Goal: Information Seeking & Learning: Learn about a topic

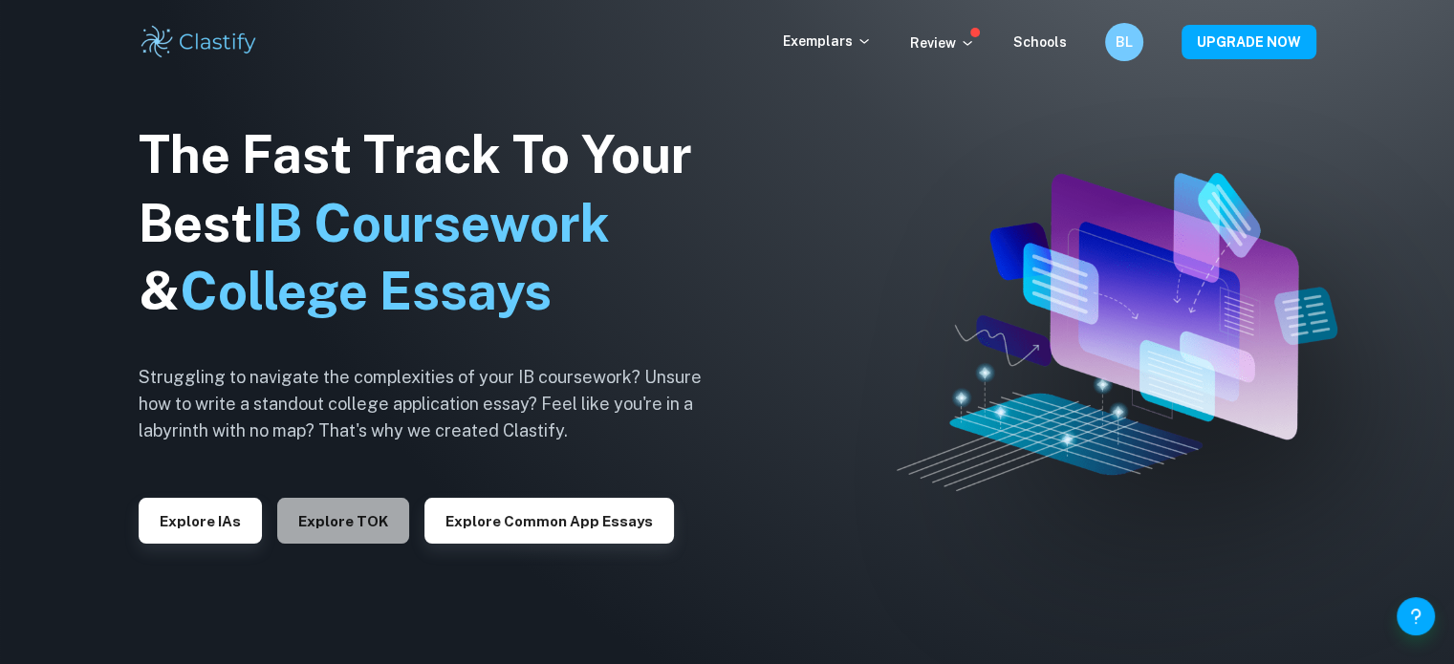
click at [312, 536] on button "Explore TOK" at bounding box center [343, 521] width 132 height 46
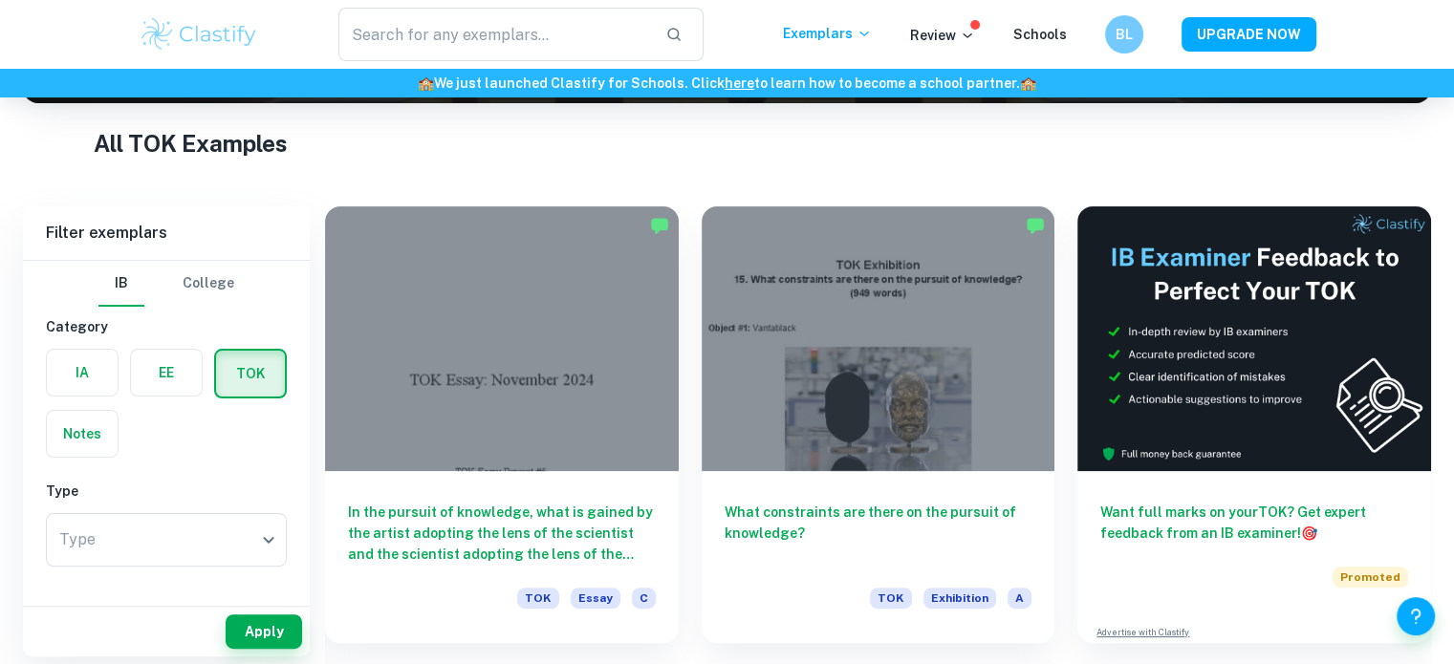
scroll to position [346, 0]
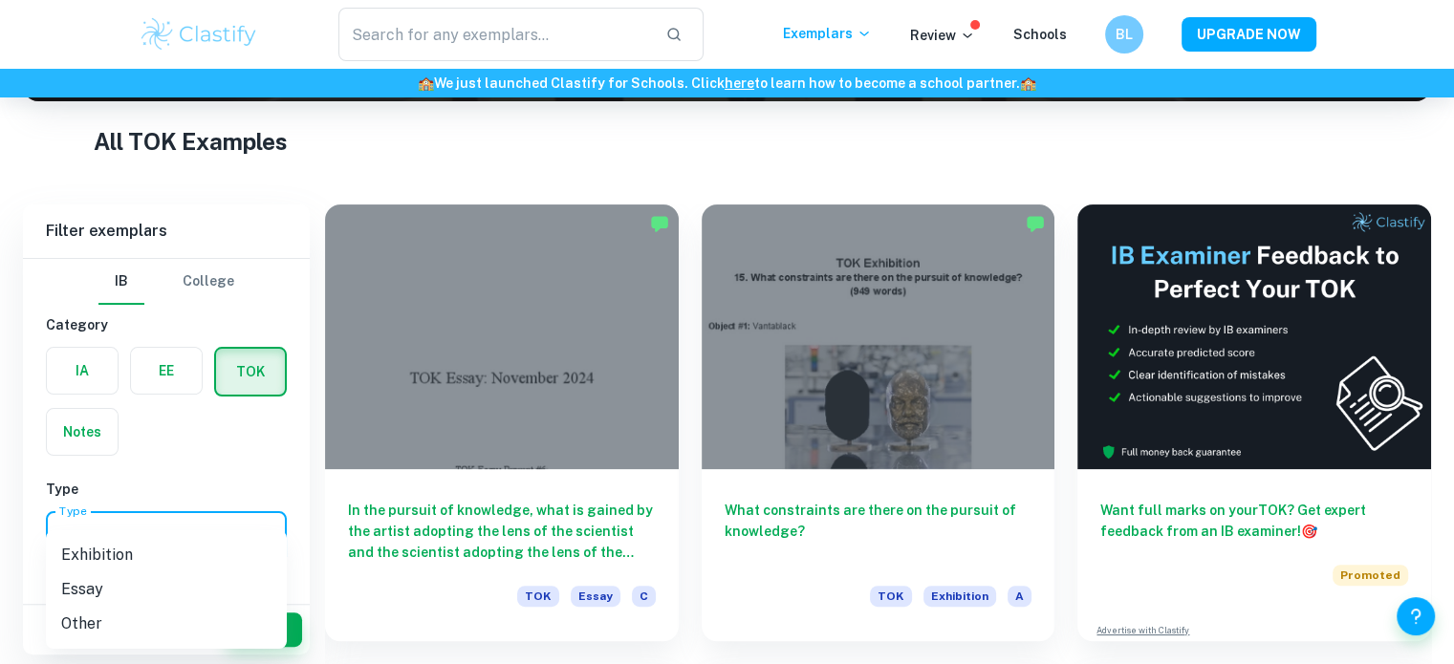
click at [126, 416] on body "We value your privacy We use cookies to enhance your browsing experience, serve…" at bounding box center [727, 83] width 1454 height 664
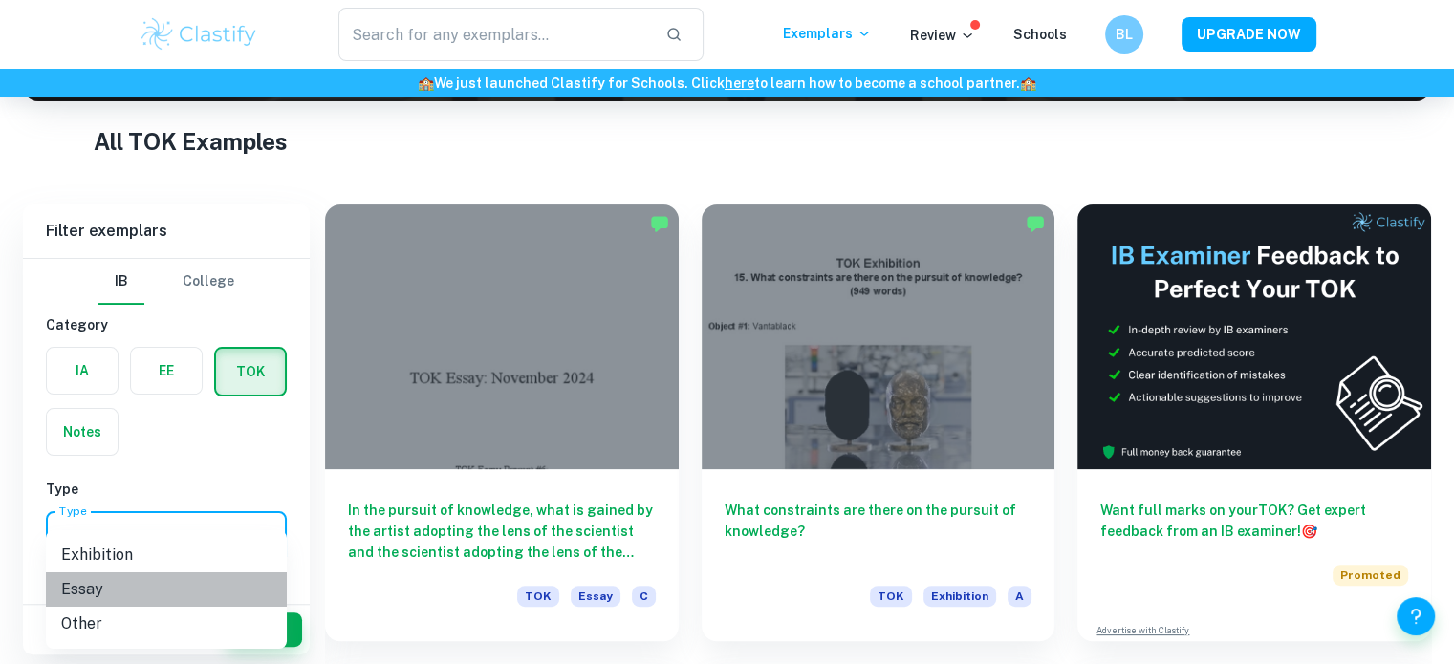
click at [98, 586] on li "Essay" at bounding box center [166, 590] width 241 height 34
type input "Essay"
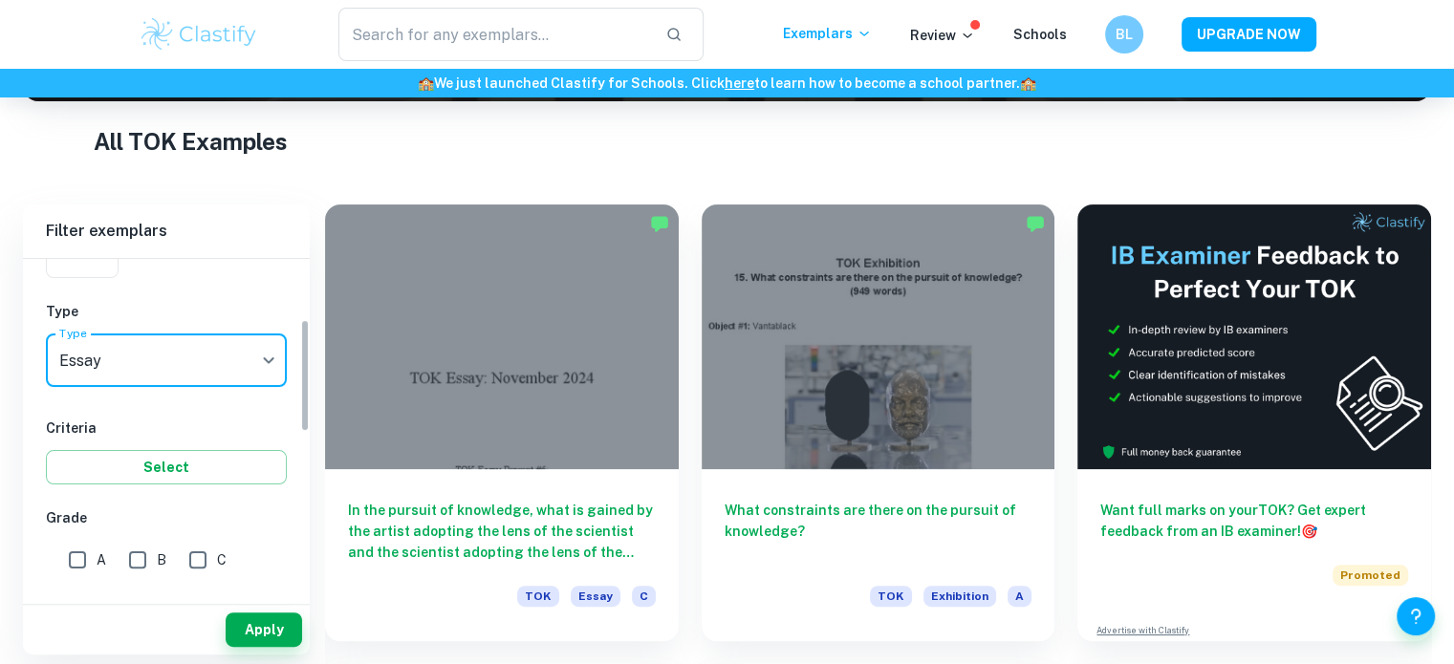
scroll to position [182, 0]
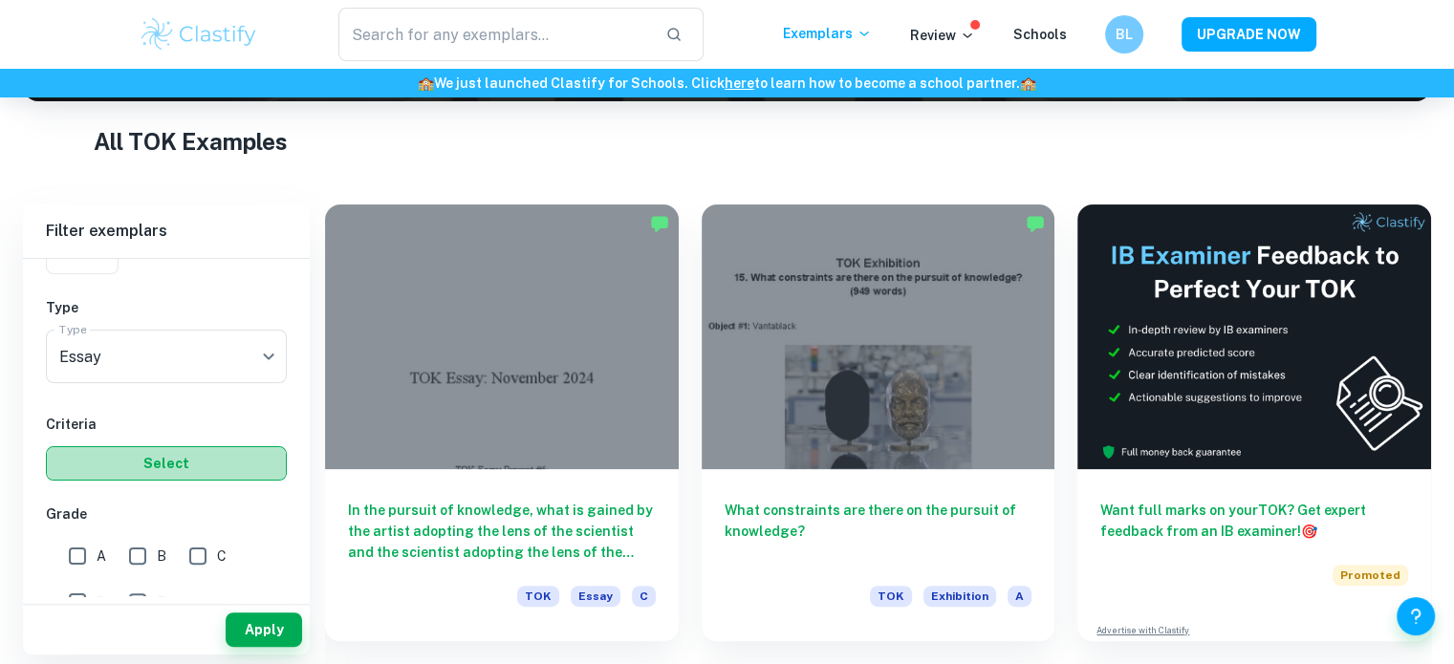
click at [165, 469] on button "Select" at bounding box center [166, 463] width 241 height 34
click at [97, 548] on span "A" at bounding box center [102, 556] width 10 height 21
click at [97, 548] on input "A" at bounding box center [77, 556] width 38 height 38
checkbox input "true"
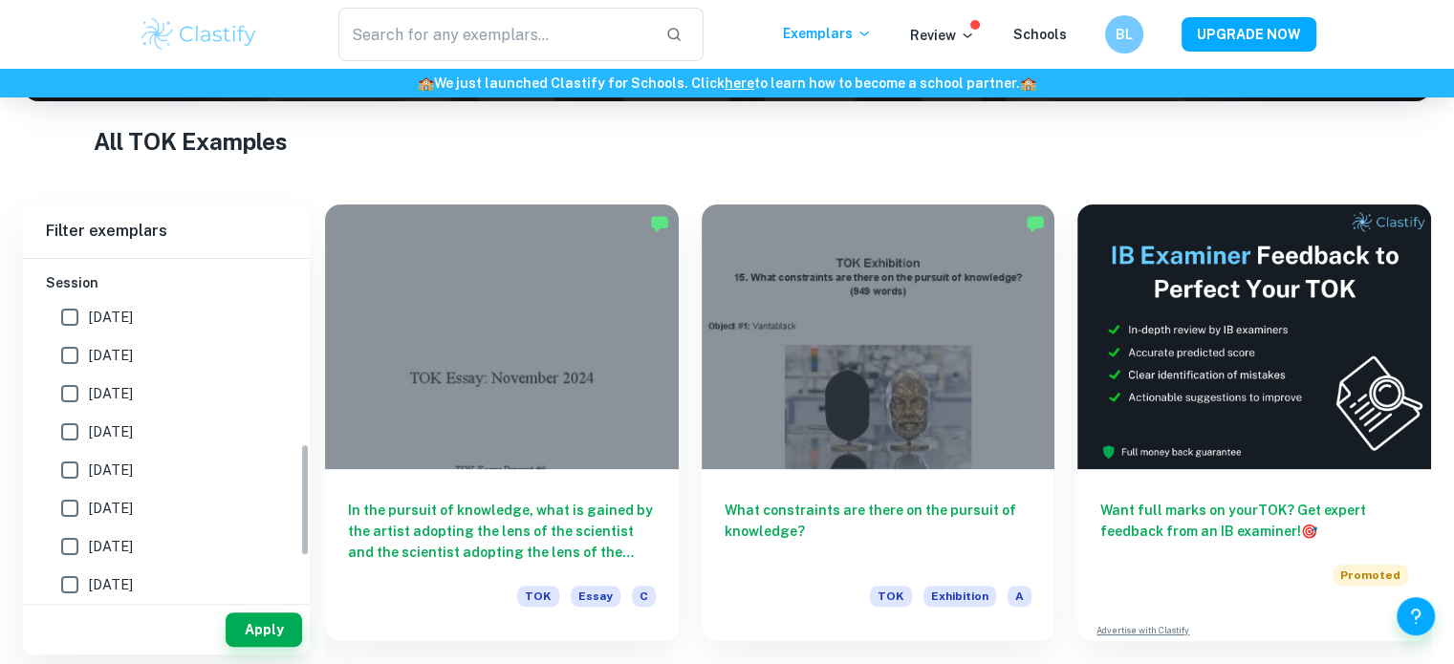
scroll to position [554, 0]
click at [277, 618] on button "Apply" at bounding box center [264, 630] width 76 height 34
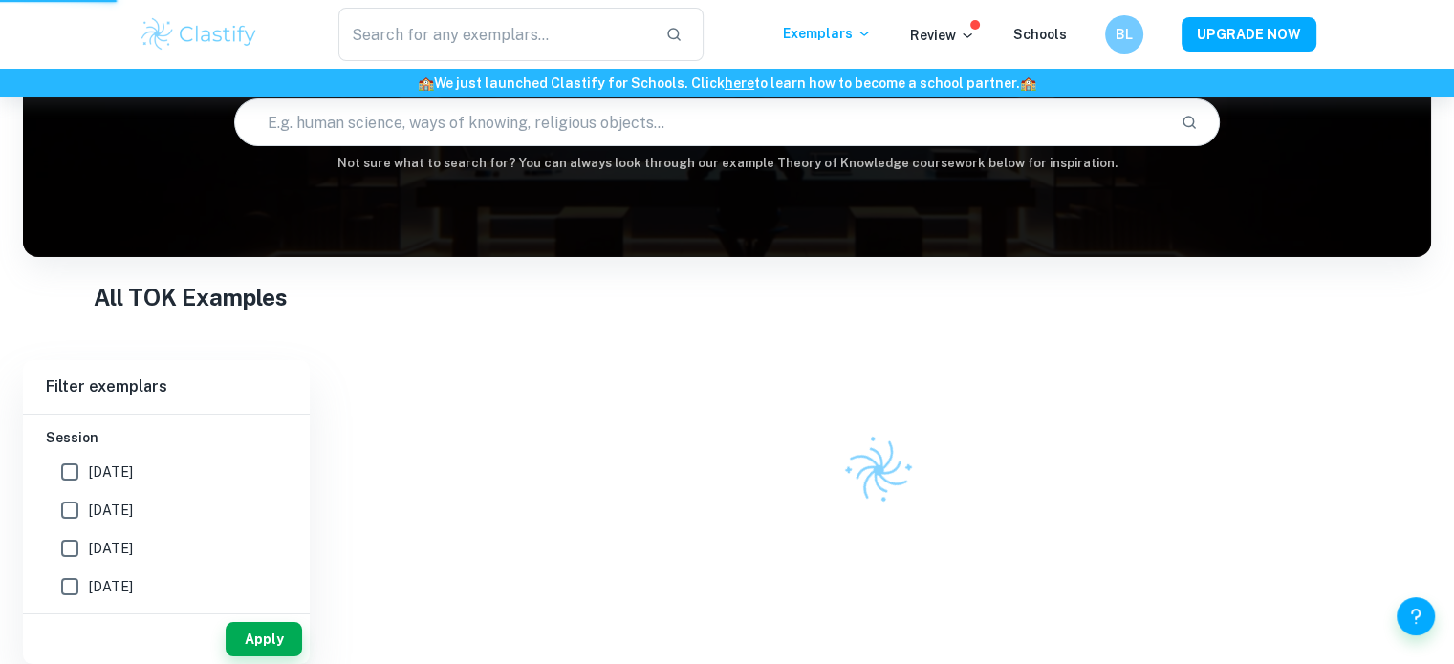
scroll to position [172, 0]
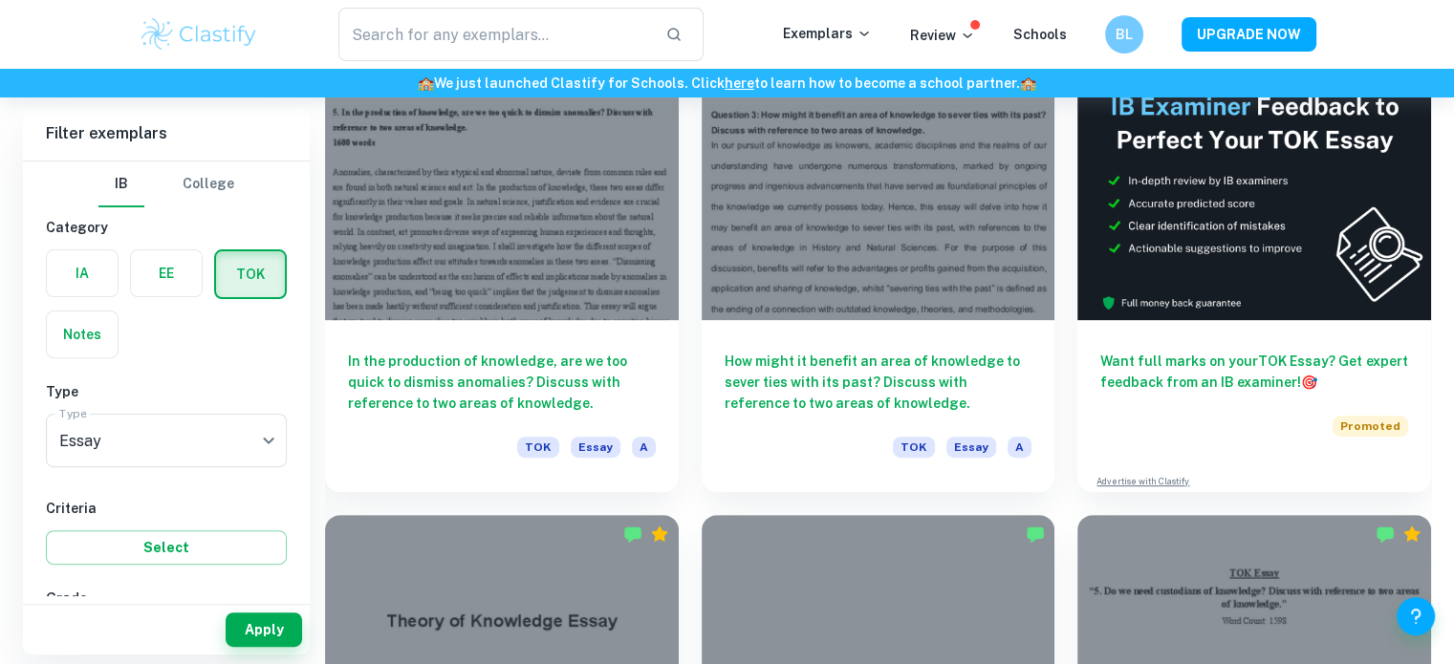
scroll to position [591, 0]
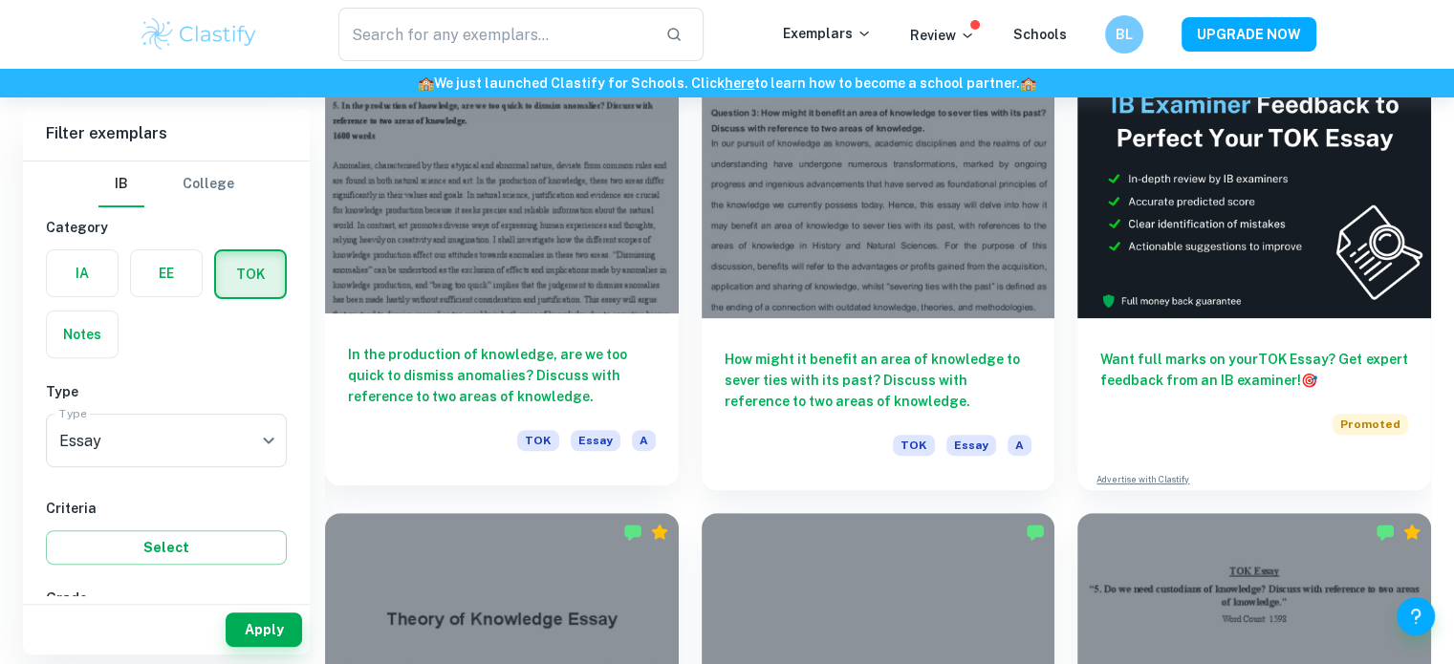
click at [631, 134] on div at bounding box center [502, 181] width 354 height 265
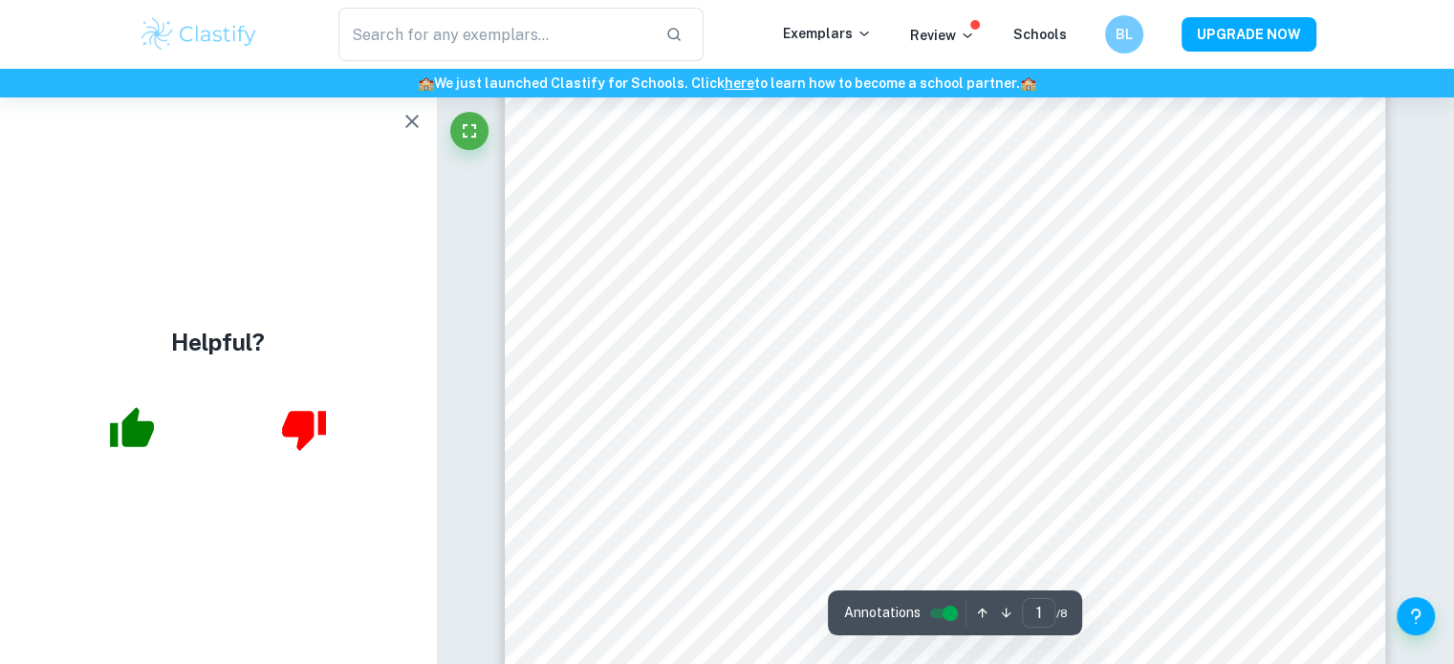
scroll to position [140, 0]
